Goal: Navigation & Orientation: Find specific page/section

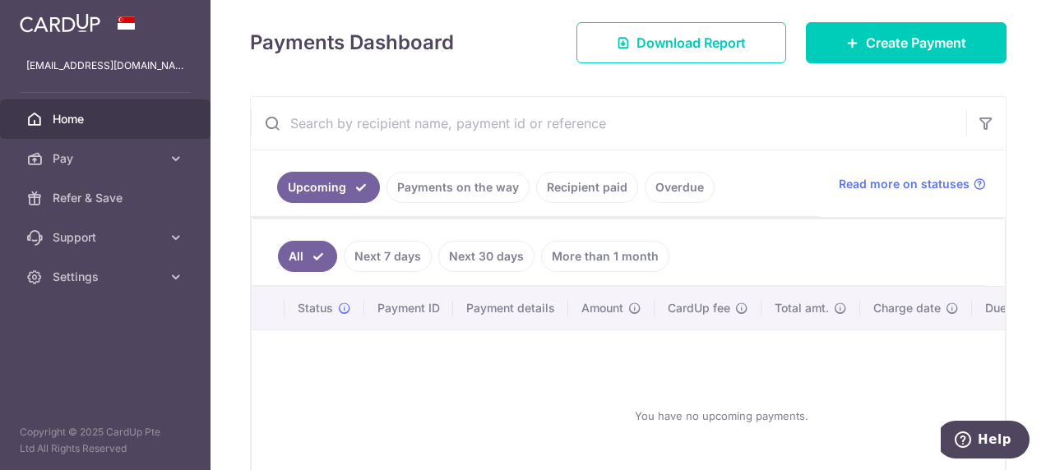
scroll to position [222, 0]
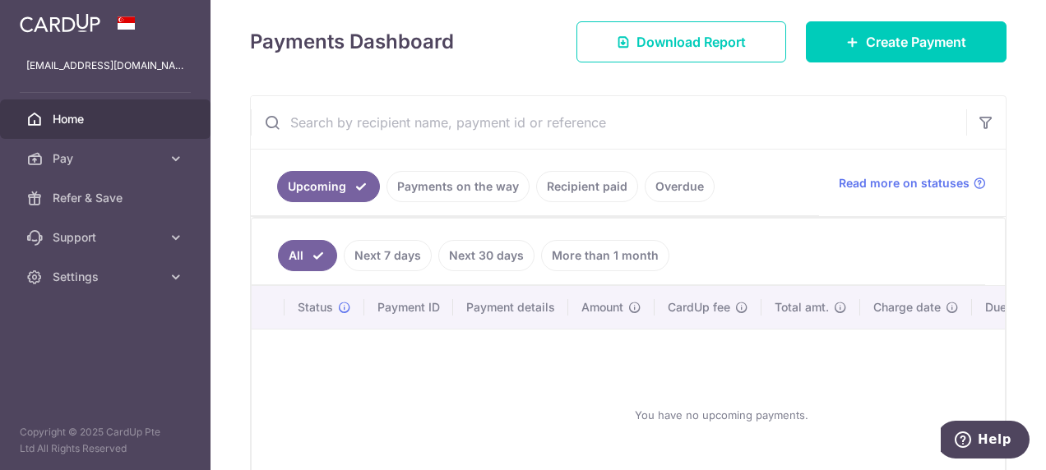
click at [584, 184] on link "Recipient paid" at bounding box center [587, 186] width 102 height 31
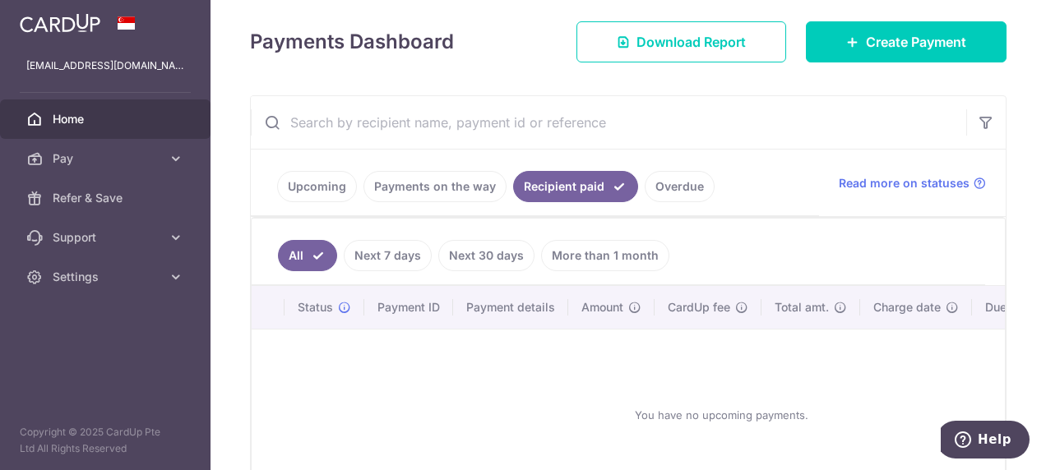
click at [432, 180] on link "Payments on the way" at bounding box center [434, 186] width 143 height 31
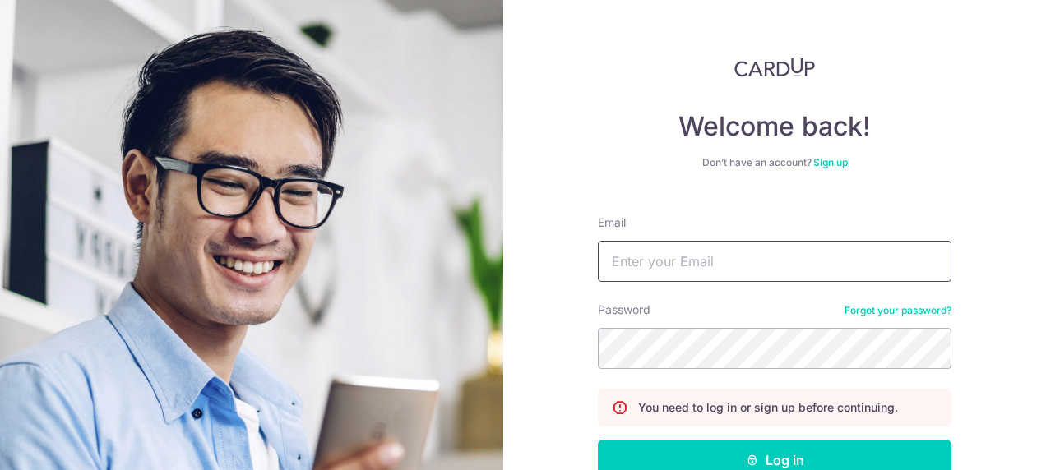
click at [697, 264] on input "Email" at bounding box center [775, 261] width 354 height 41
type input "[EMAIL_ADDRESS][DOMAIN_NAME]"
click at [598, 440] on button "Log in" at bounding box center [775, 460] width 354 height 41
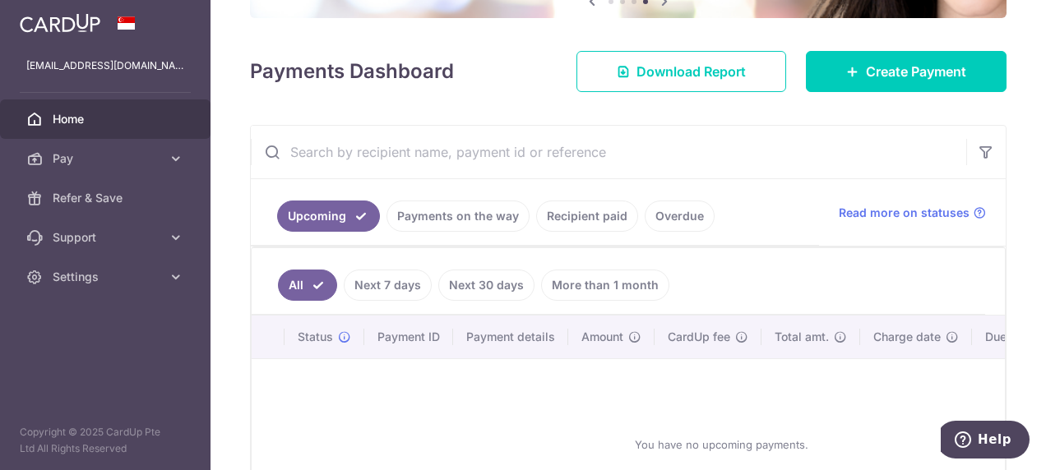
scroll to position [199, 0]
